Goal: Task Accomplishment & Management: Manage account settings

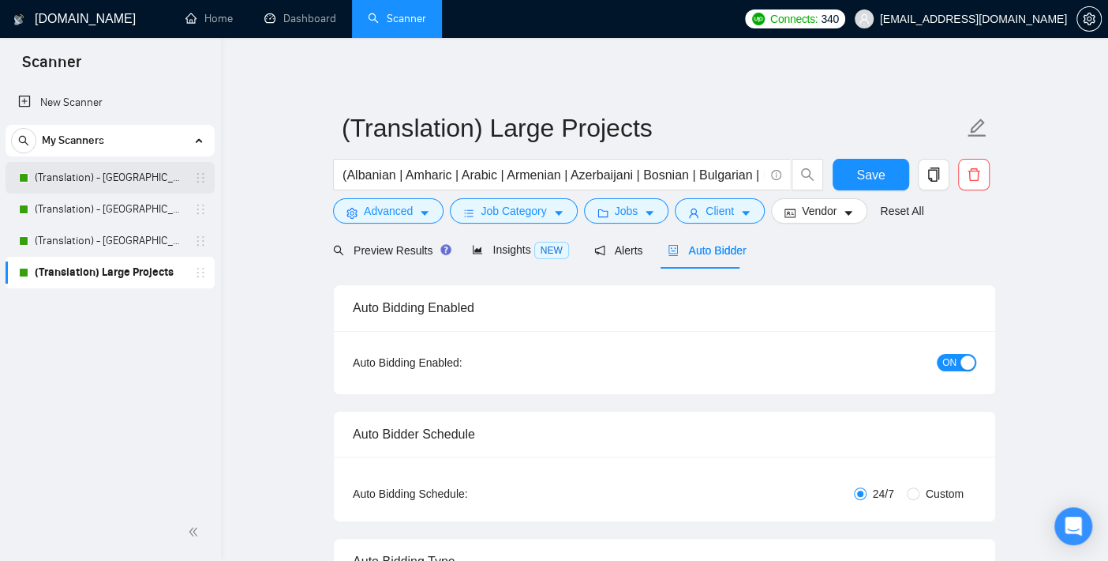
click at [69, 166] on link "(Translation) - [GEOGRAPHIC_DATA]" at bounding box center [110, 178] width 150 height 32
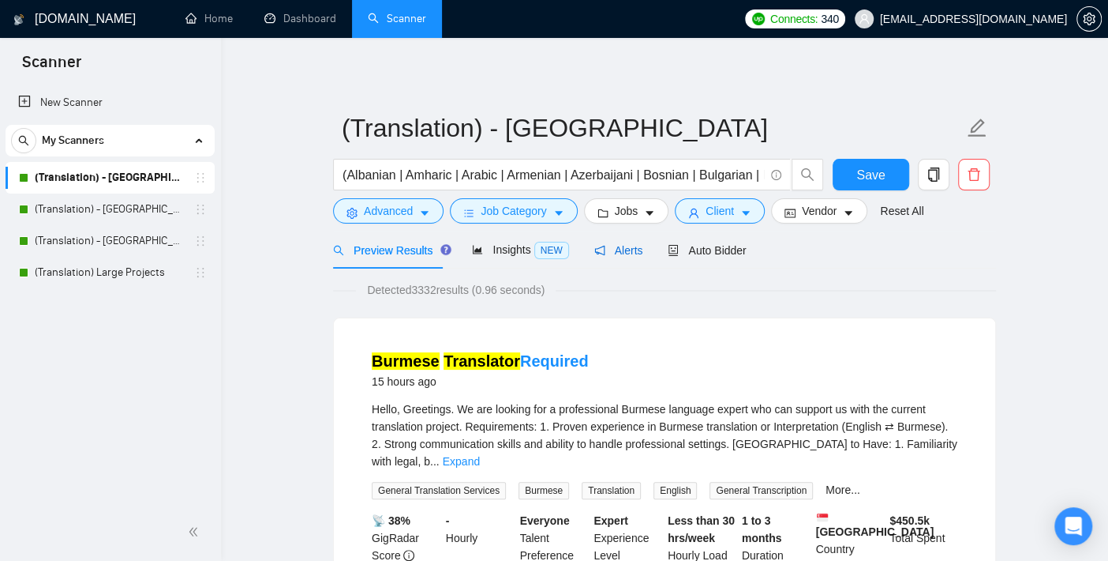
click at [606, 254] on span "Alerts" at bounding box center [618, 250] width 49 height 13
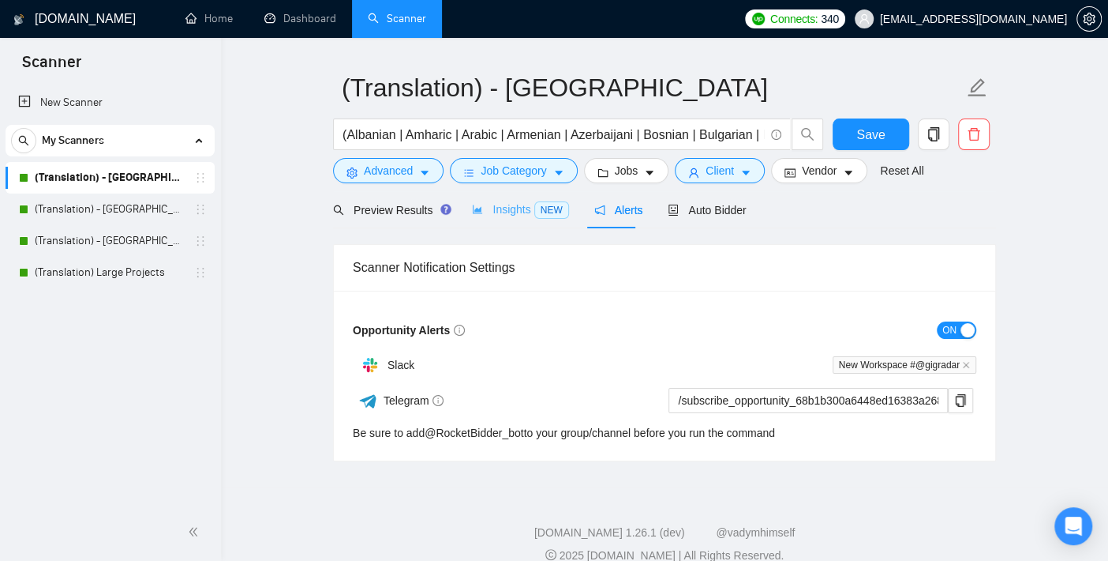
scroll to position [61, 0]
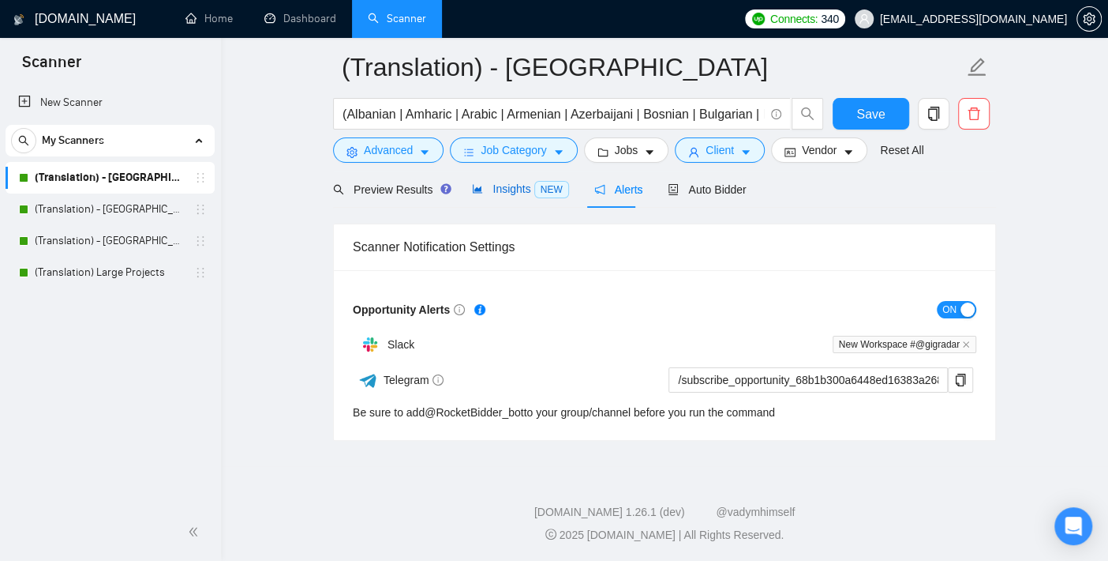
click at [525, 193] on span "Insights NEW" at bounding box center [520, 188] width 96 height 13
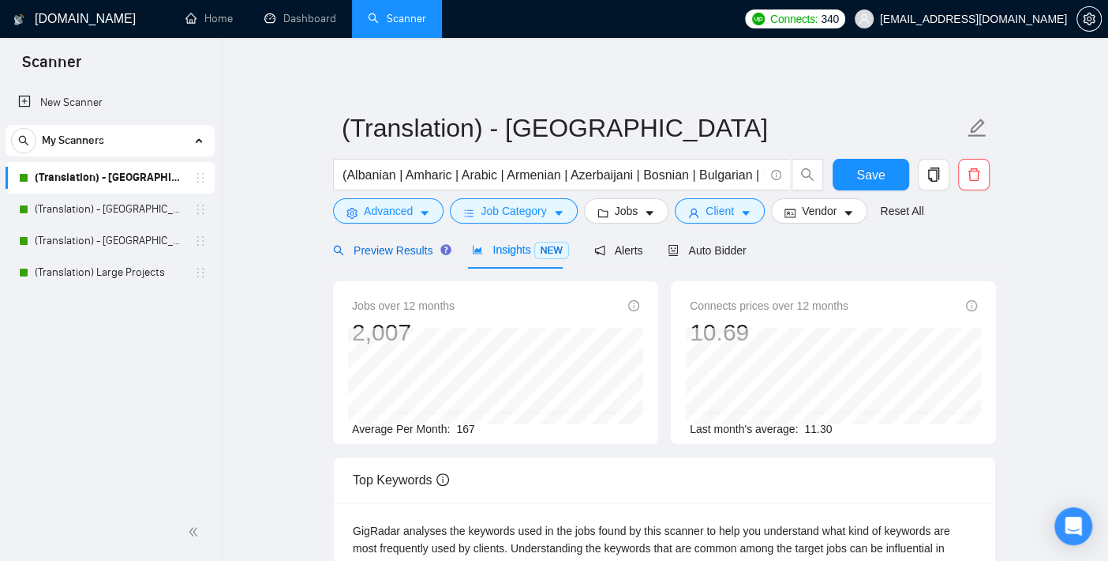
click at [387, 252] on span "Preview Results" at bounding box center [390, 250] width 114 height 13
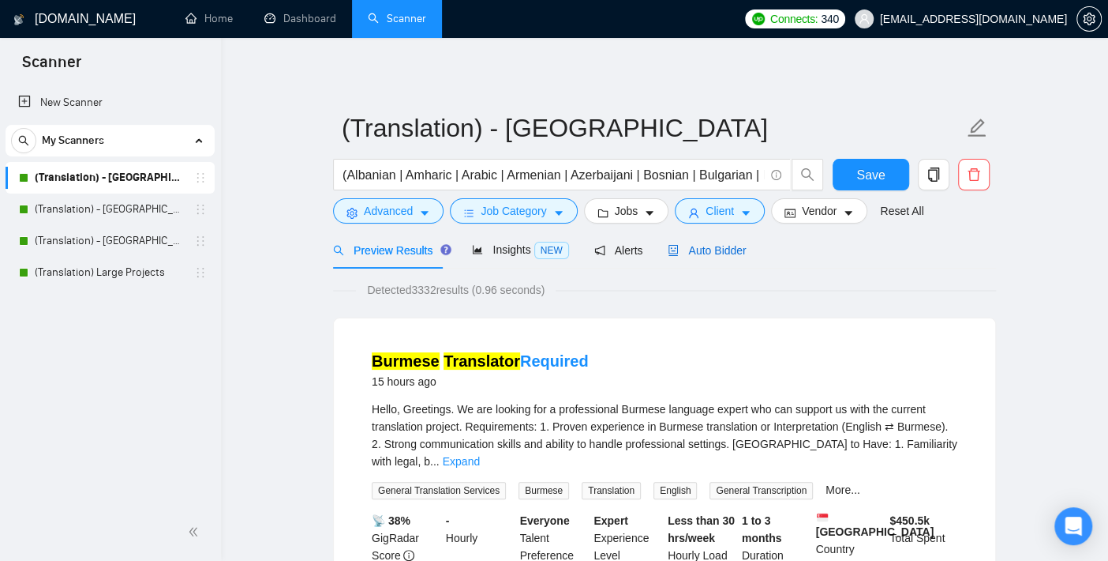
click at [711, 253] on span "Auto Bidder" at bounding box center [707, 250] width 78 height 13
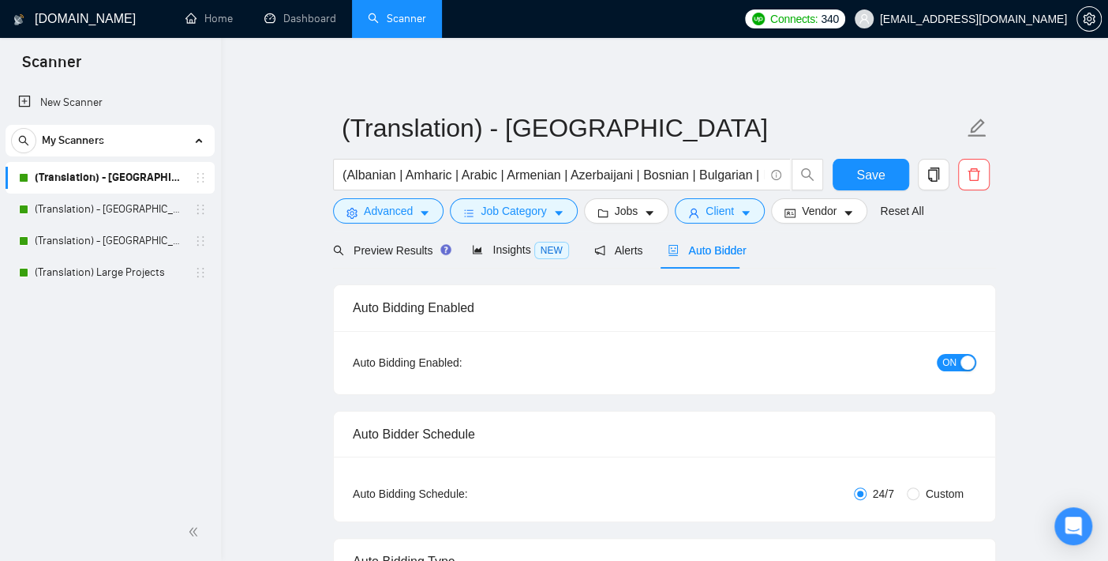
checkbox input "true"
click at [527, 249] on span "Insights NEW" at bounding box center [520, 249] width 96 height 13
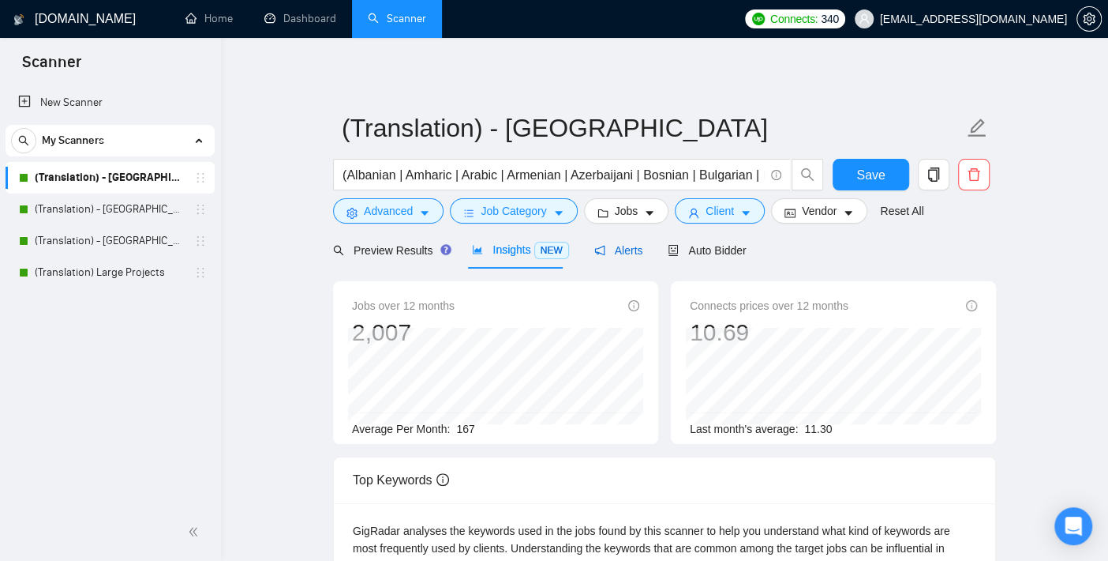
click at [633, 244] on span "Alerts" at bounding box center [618, 250] width 49 height 13
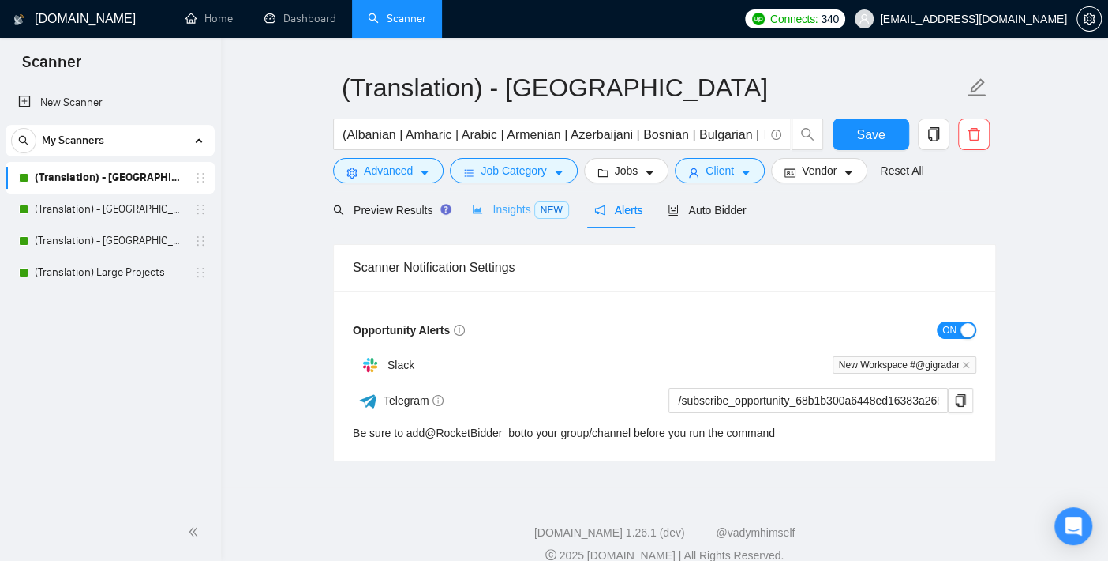
scroll to position [61, 0]
